Goal: Information Seeking & Learning: Find specific fact

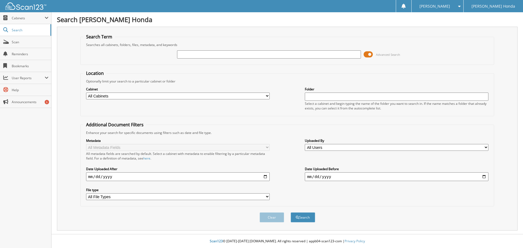
click at [299, 57] on input "text" at bounding box center [268, 54] width 183 height 8
type input "72638"
click at [310, 216] on button "Search" at bounding box center [302, 217] width 24 height 10
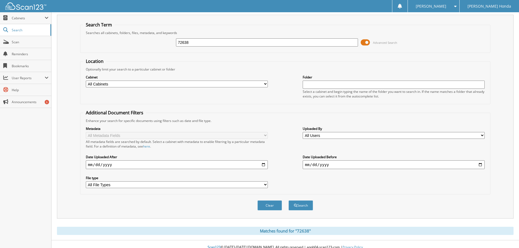
scroll to position [18, 0]
